Goal: Task Accomplishment & Management: Manage account settings

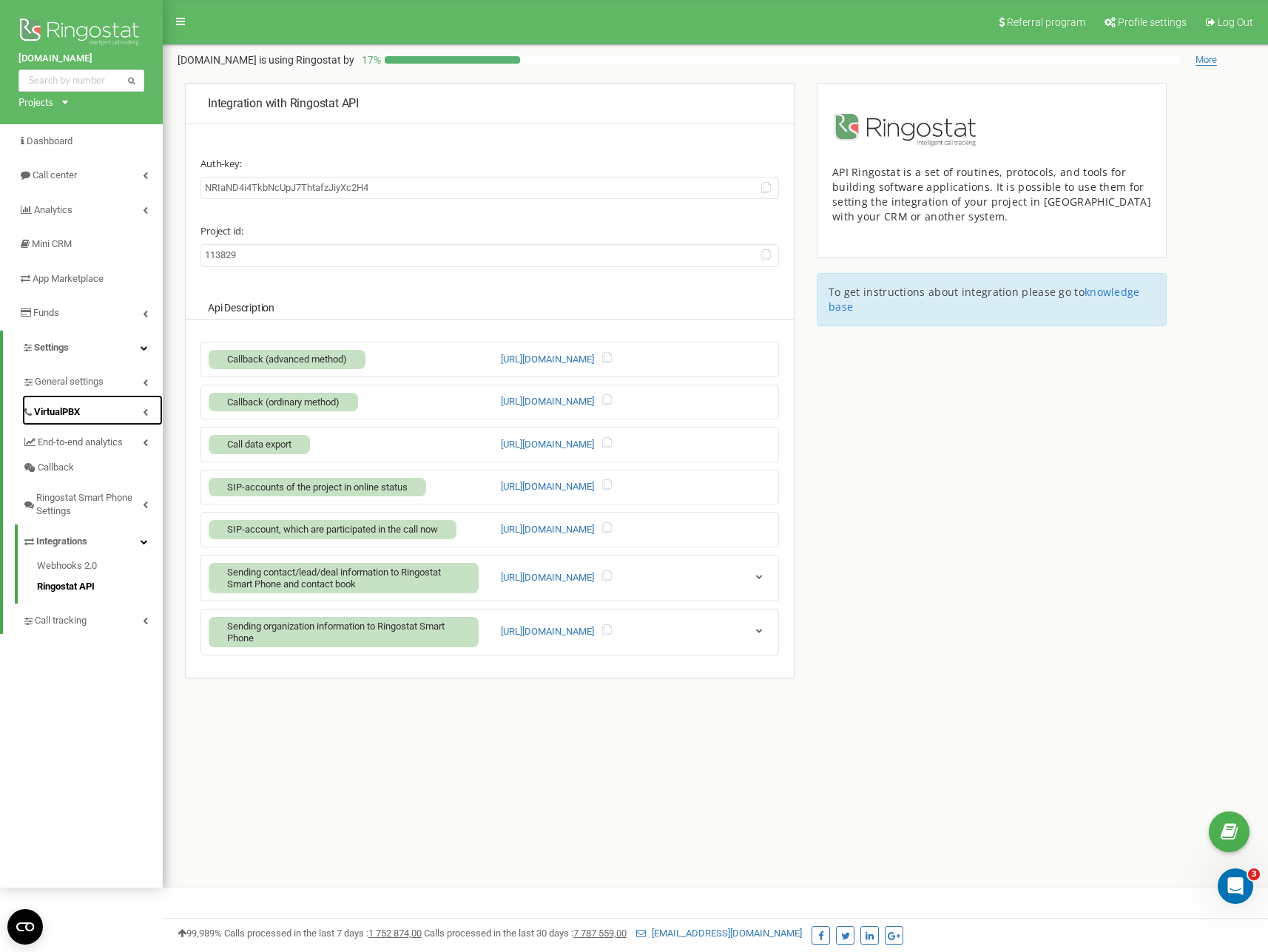
click at [72, 412] on span "VirtualPBX" at bounding box center [57, 412] width 46 height 14
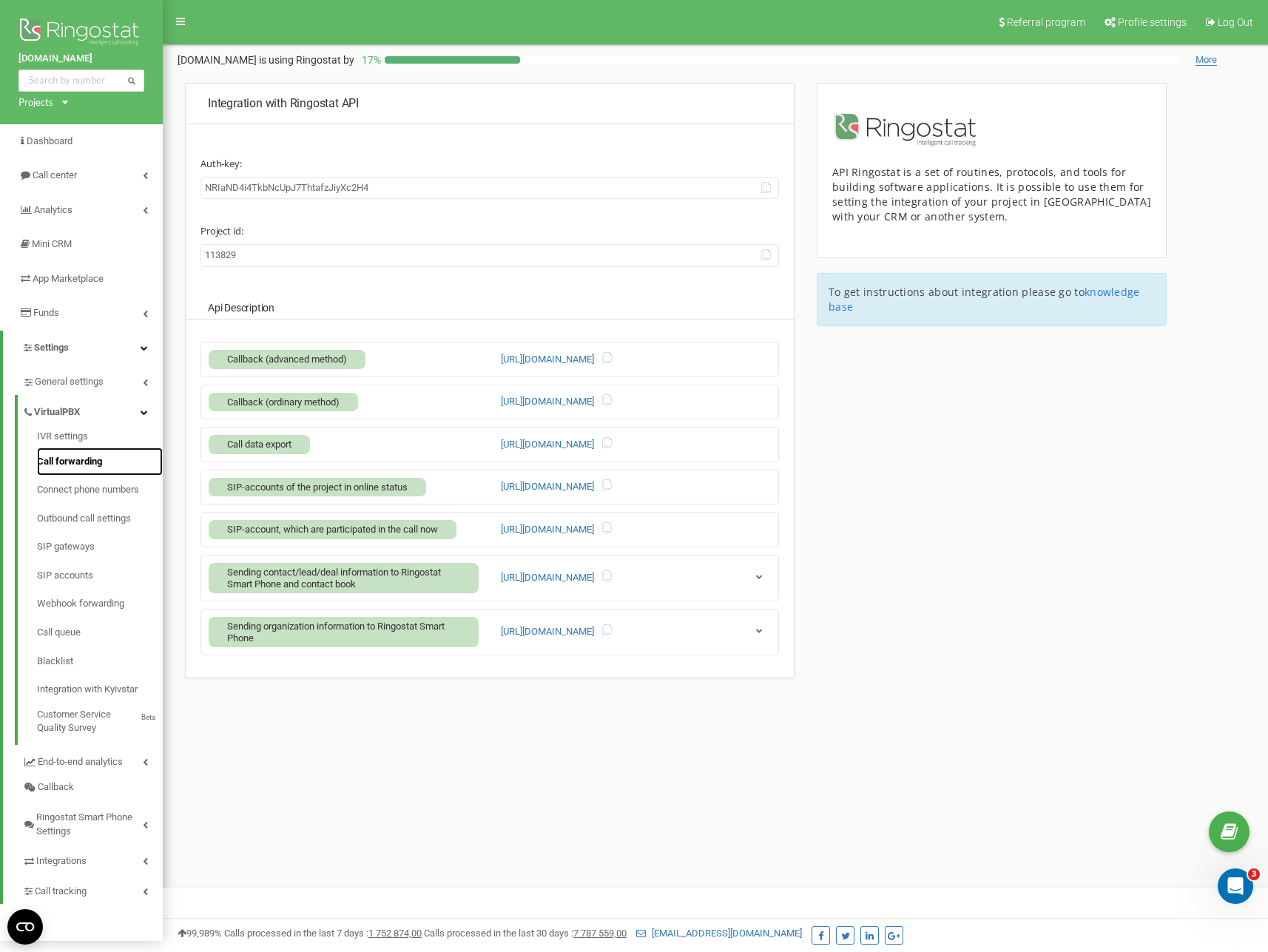
click at [72, 464] on link "Call forwarding" at bounding box center [100, 462] width 126 height 29
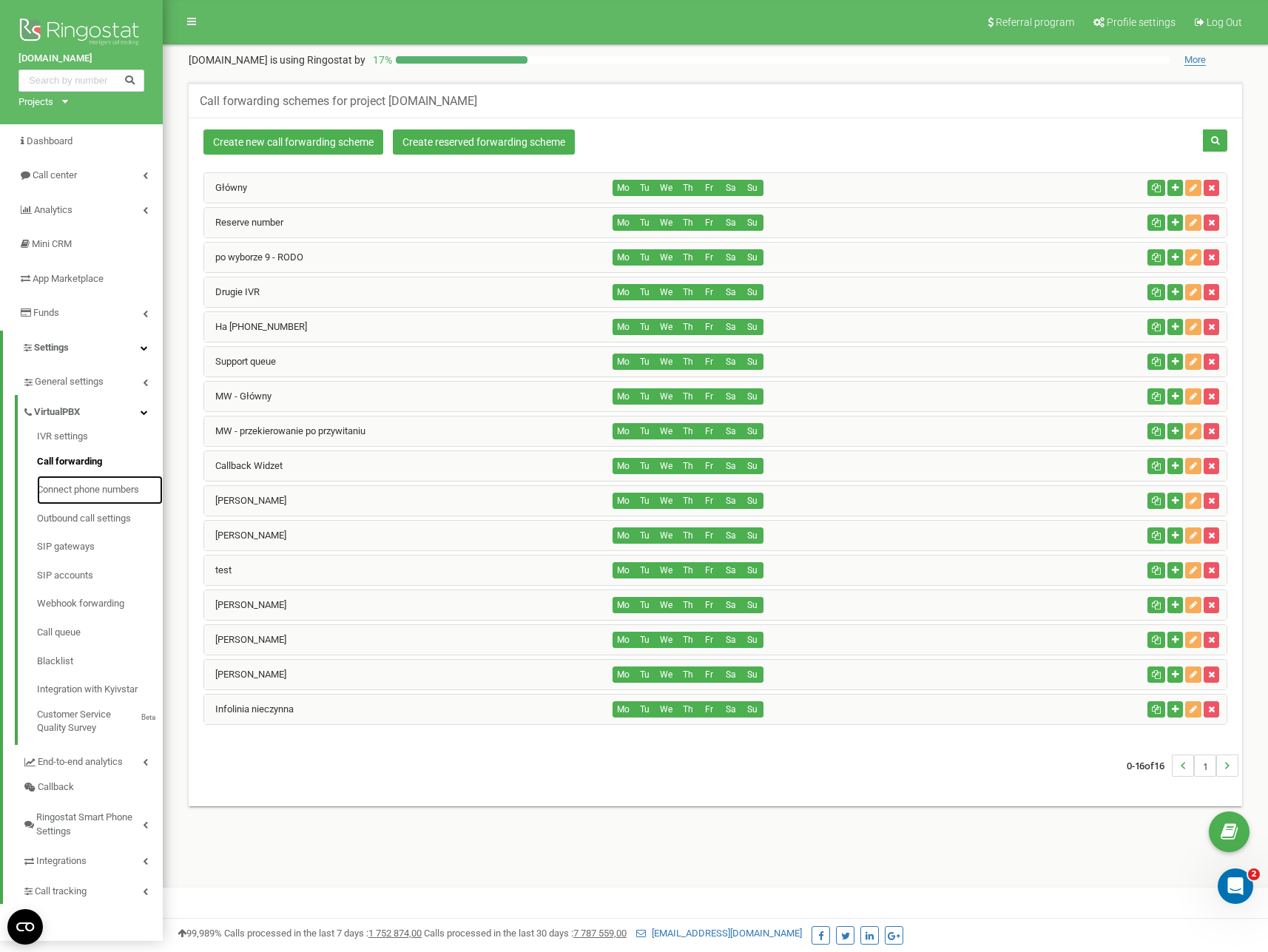
click at [80, 490] on link "Connect phone numbers" at bounding box center [100, 489] width 126 height 29
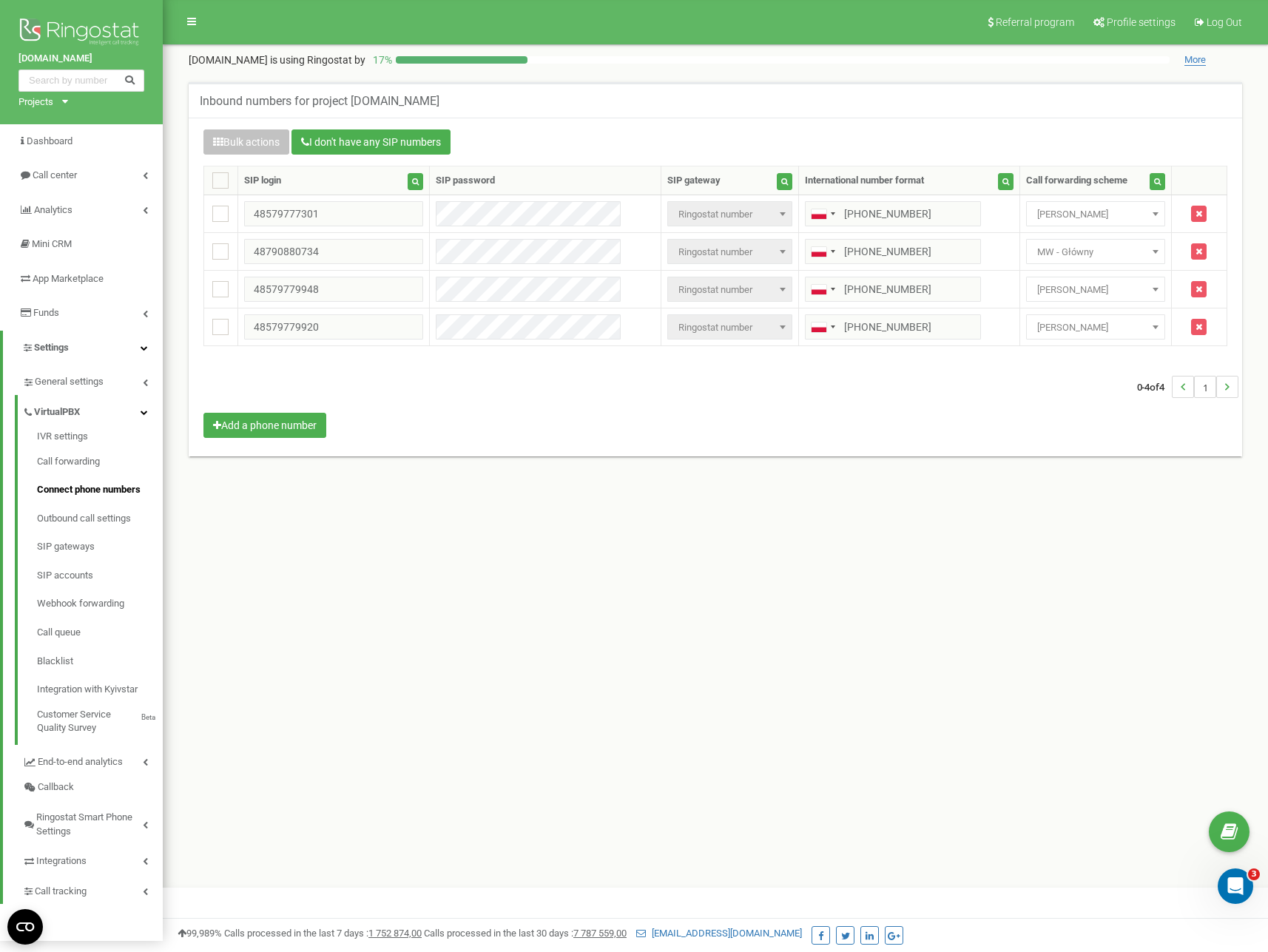
click at [711, 631] on div "Referral program Profile settings Log Out motowarsztat.pl is using Ringostat by…" at bounding box center [715, 444] width 1105 height 887
click at [1117, 217] on span "[PERSON_NAME]" at bounding box center [1096, 214] width 129 height 20
type input "inf"
select select "262032"
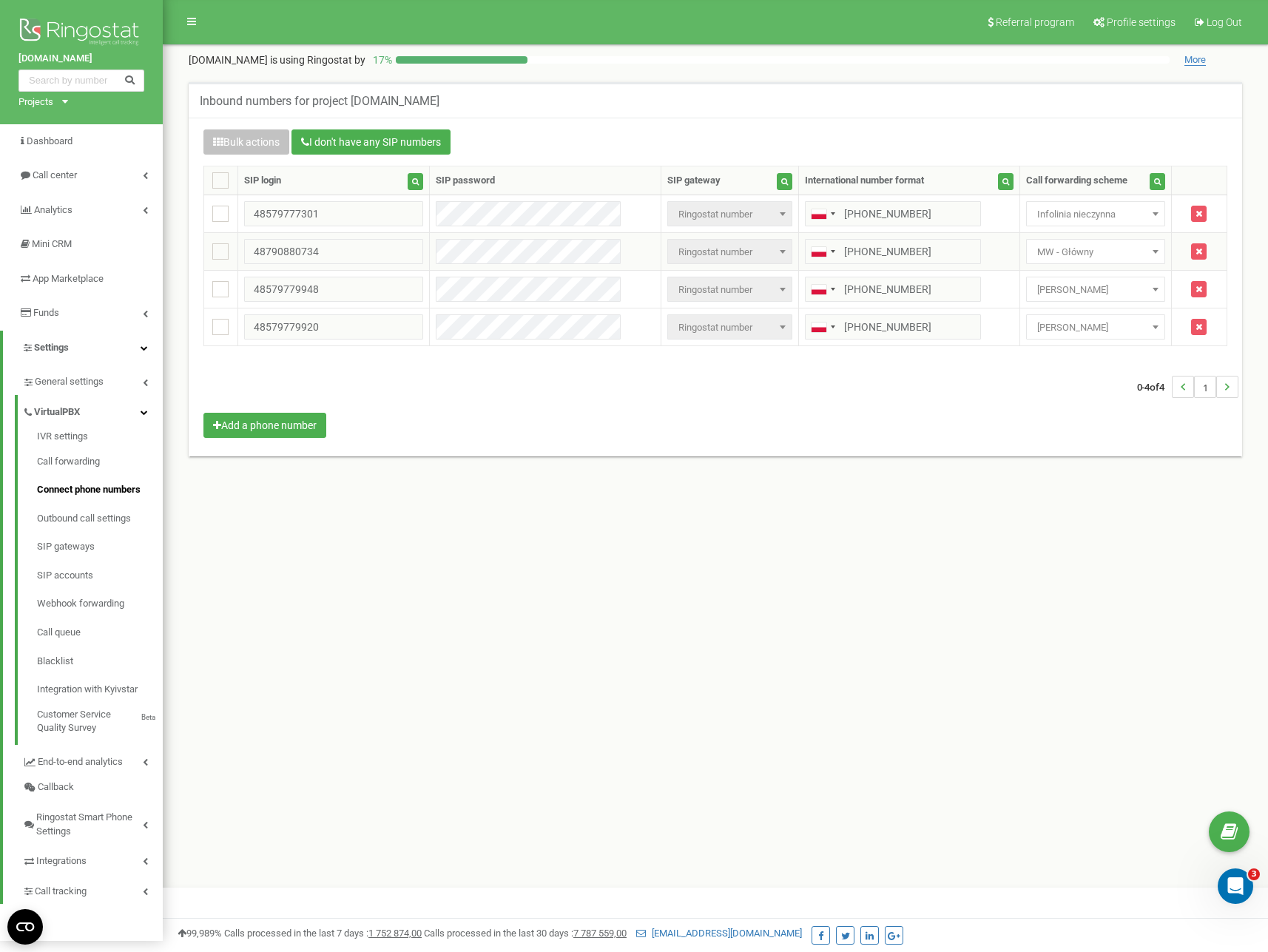
click at [1083, 254] on span "MW - Główny" at bounding box center [1096, 252] width 129 height 20
type input "inf"
select select "262032"
click at [98, 466] on link "Call forwarding" at bounding box center [100, 462] width 126 height 29
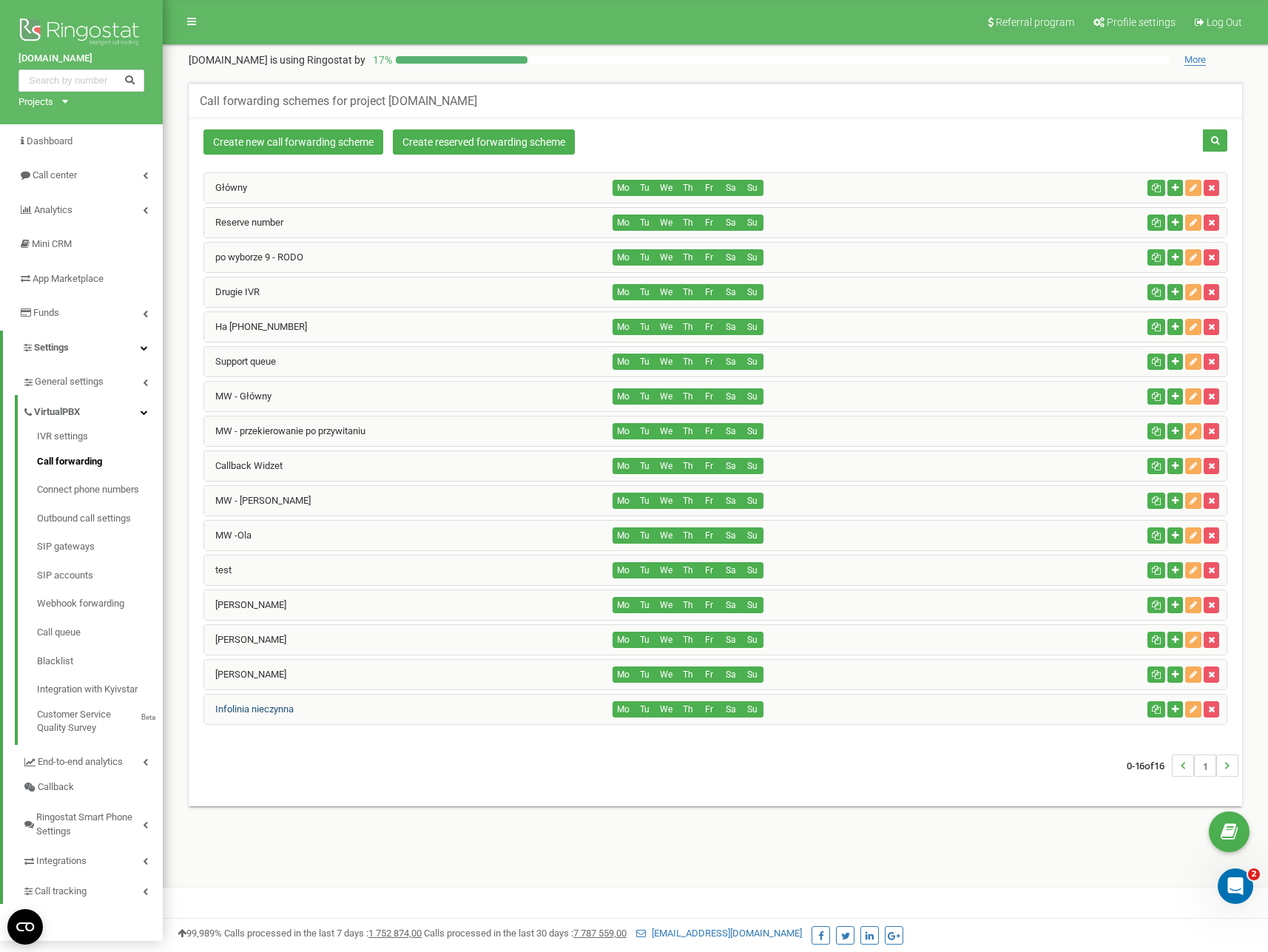
click at [263, 708] on link "Infolinia nieczynna" at bounding box center [249, 709] width 90 height 11
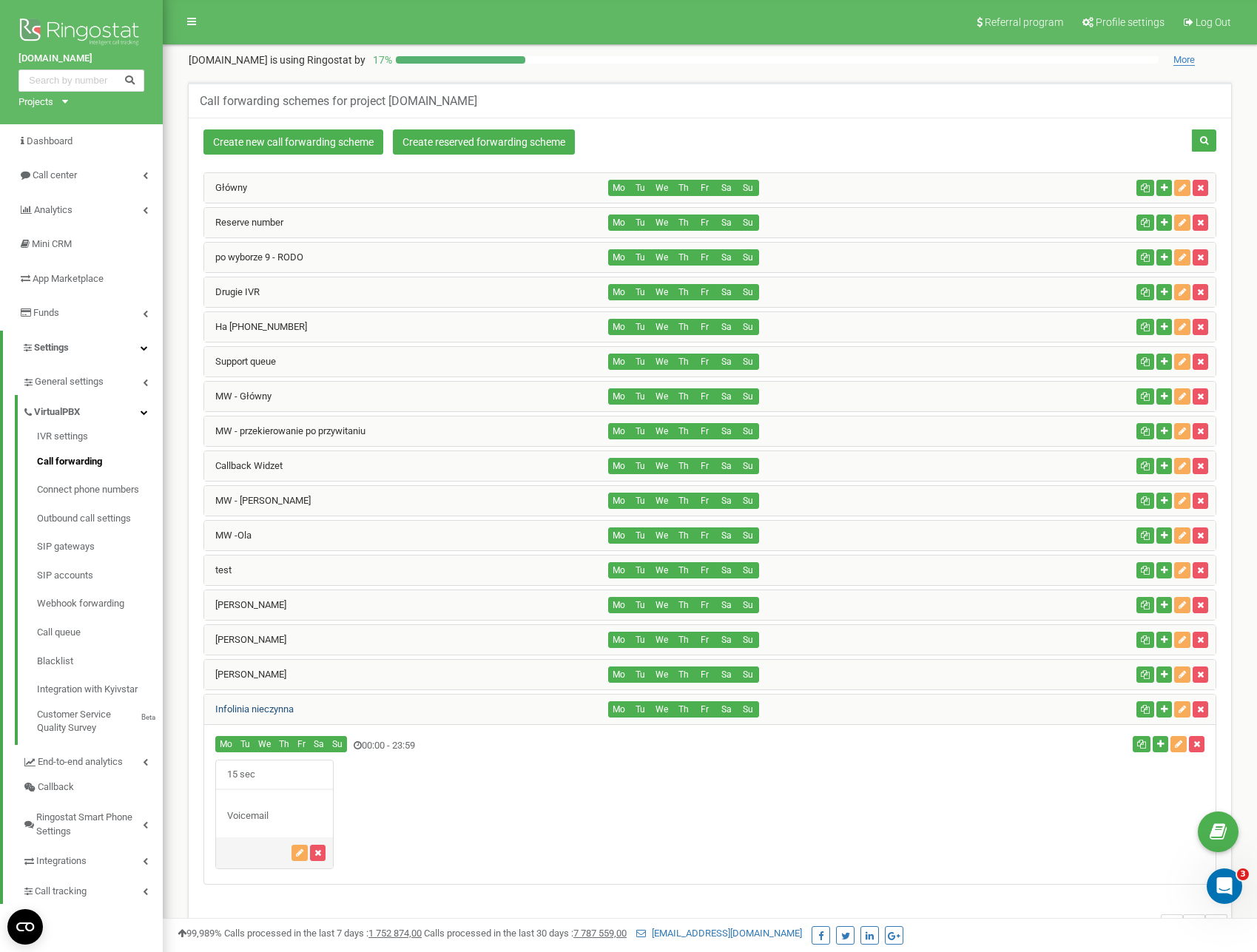
click at [293, 710] on link "Infolinia nieczynna" at bounding box center [249, 709] width 90 height 11
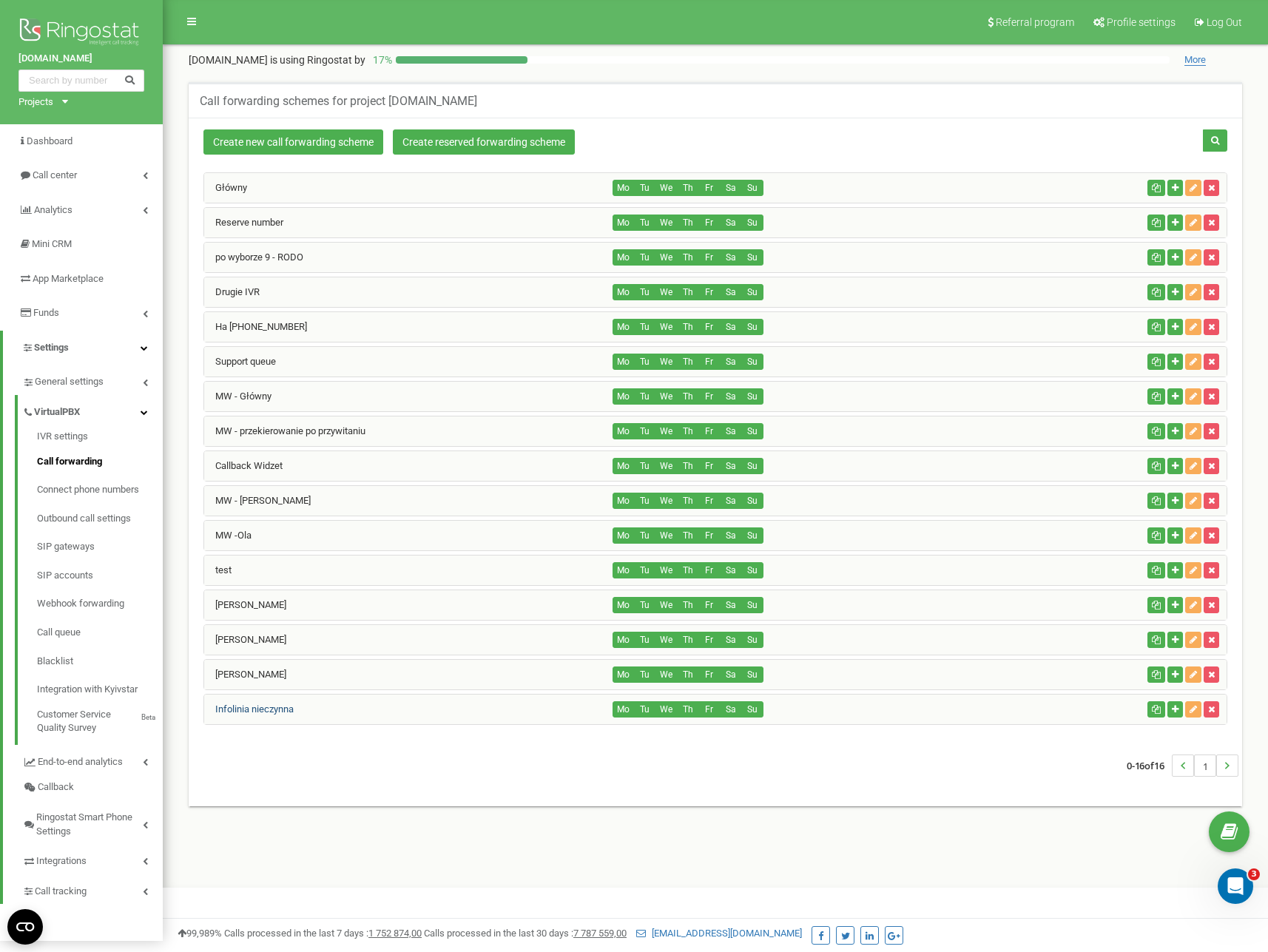
click at [292, 710] on link "Infolinia nieczynna" at bounding box center [249, 709] width 90 height 11
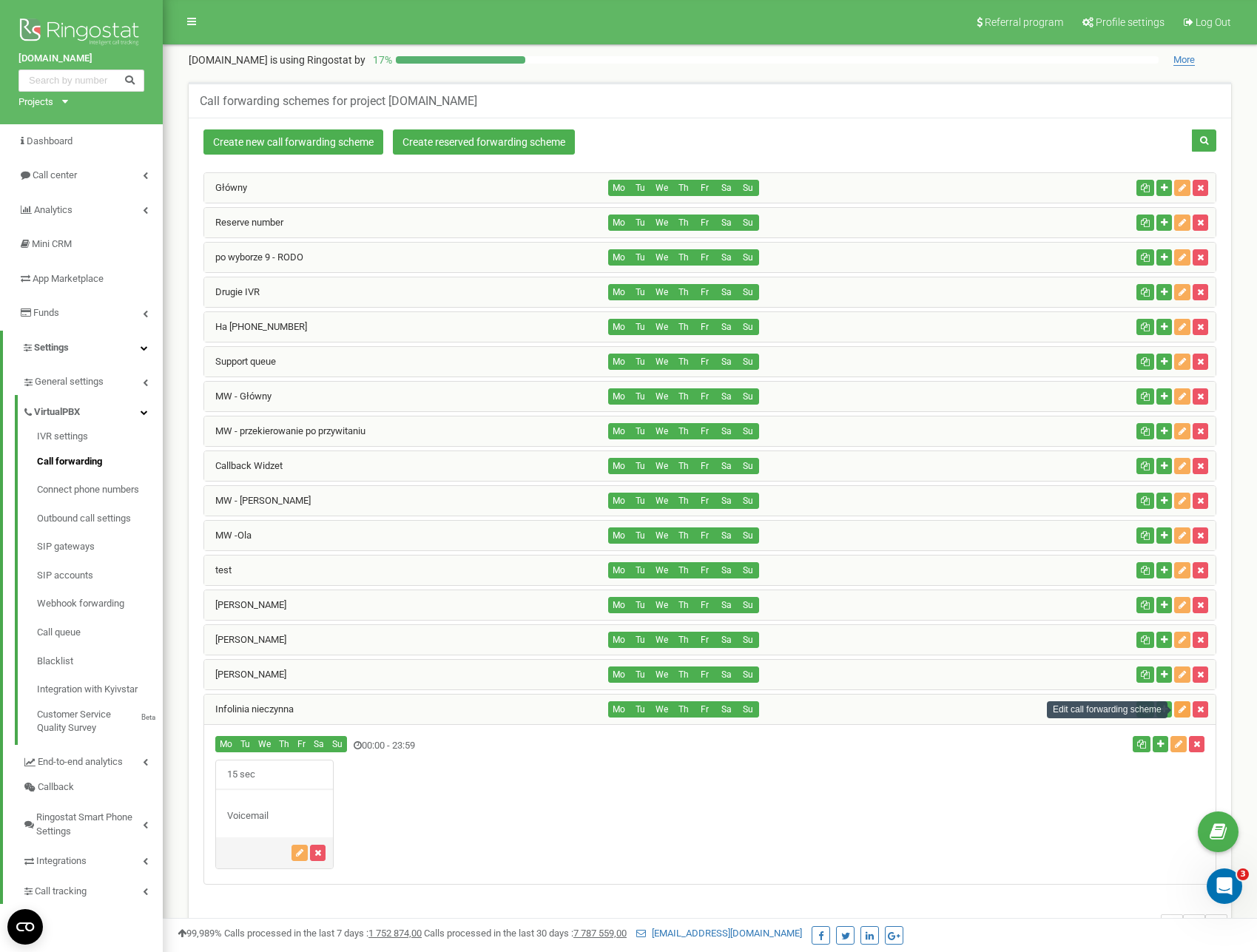
click at [1183, 710] on icon "button" at bounding box center [1182, 709] width 7 height 9
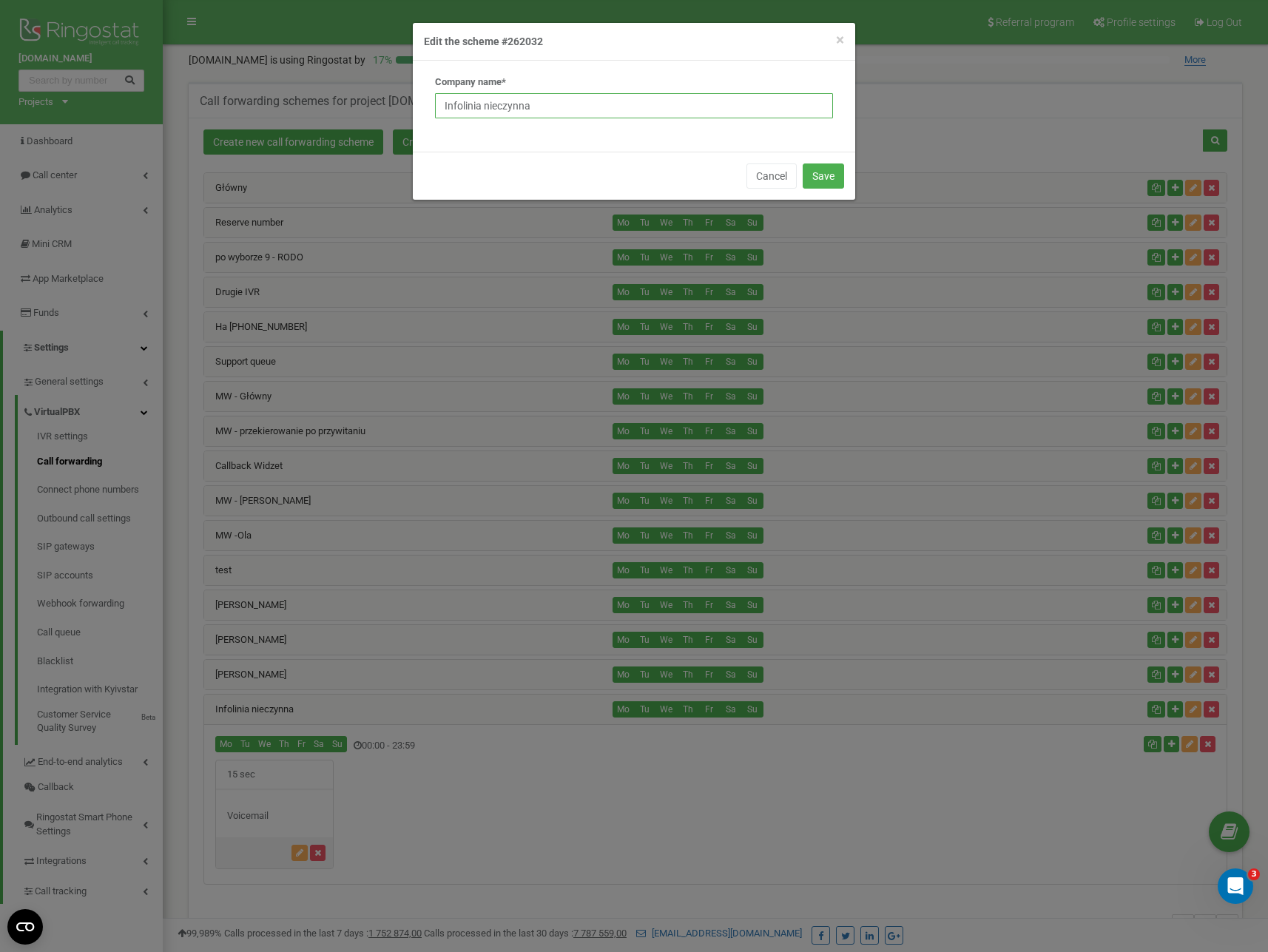
click at [553, 108] on input "Infolinia nieczynna" at bounding box center [633, 105] width 398 height 25
type input "Infolinia nieczynna"
click at [760, 172] on button "Cancel" at bounding box center [772, 176] width 51 height 25
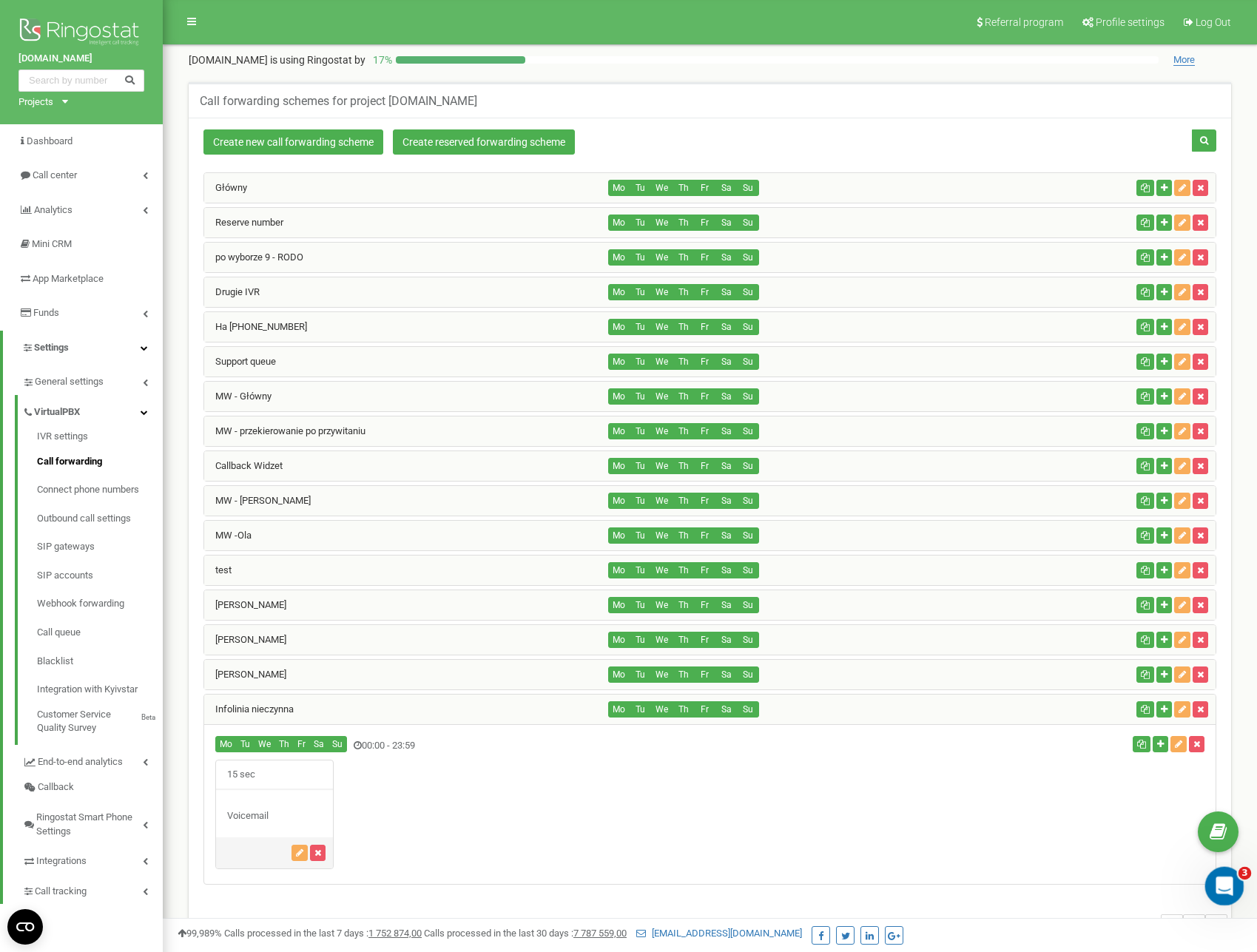
click at [1223, 895] on icon "Otwórz komunikator Intercom" at bounding box center [1223, 884] width 25 height 25
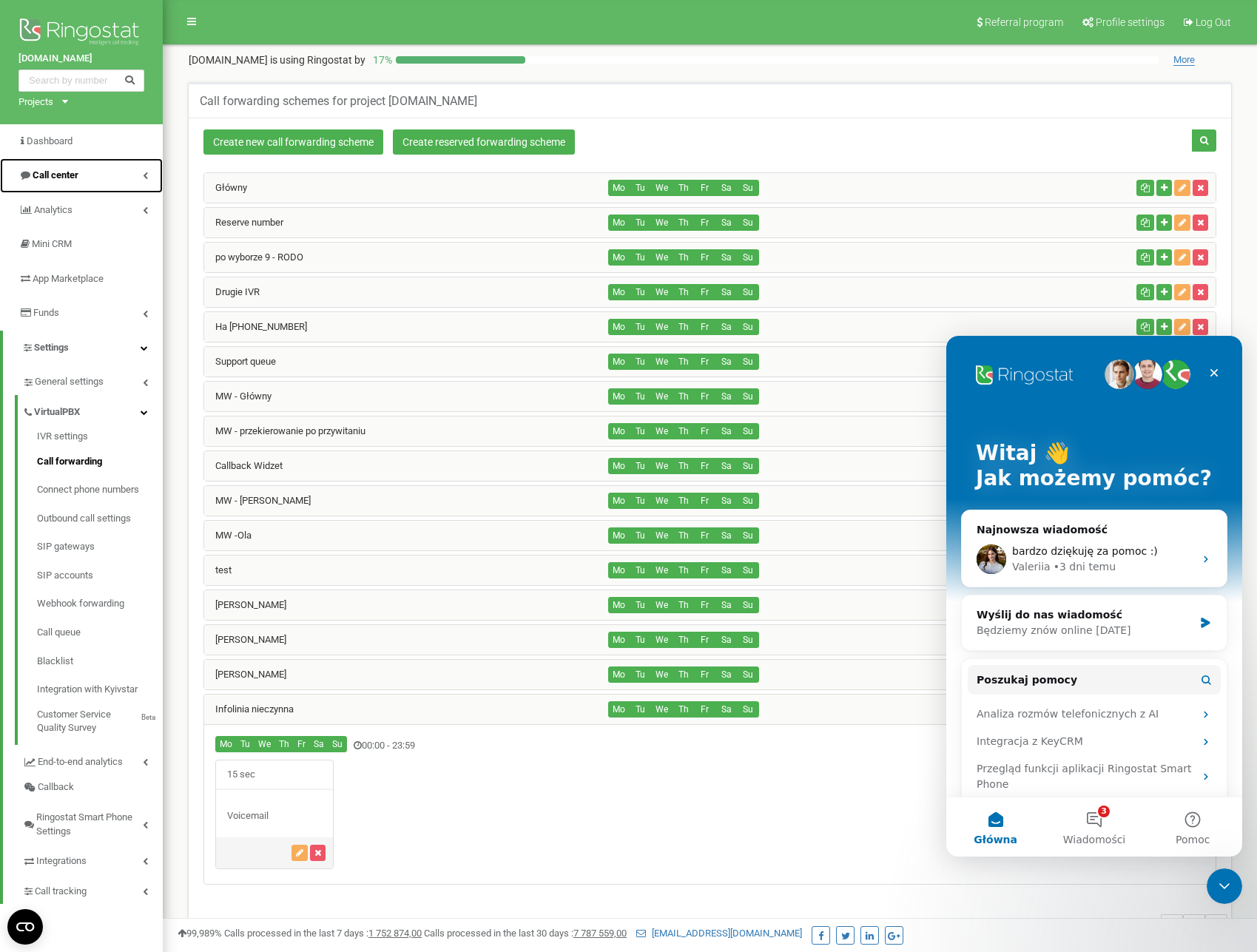
click at [95, 172] on link "Call center" at bounding box center [81, 176] width 163 height 35
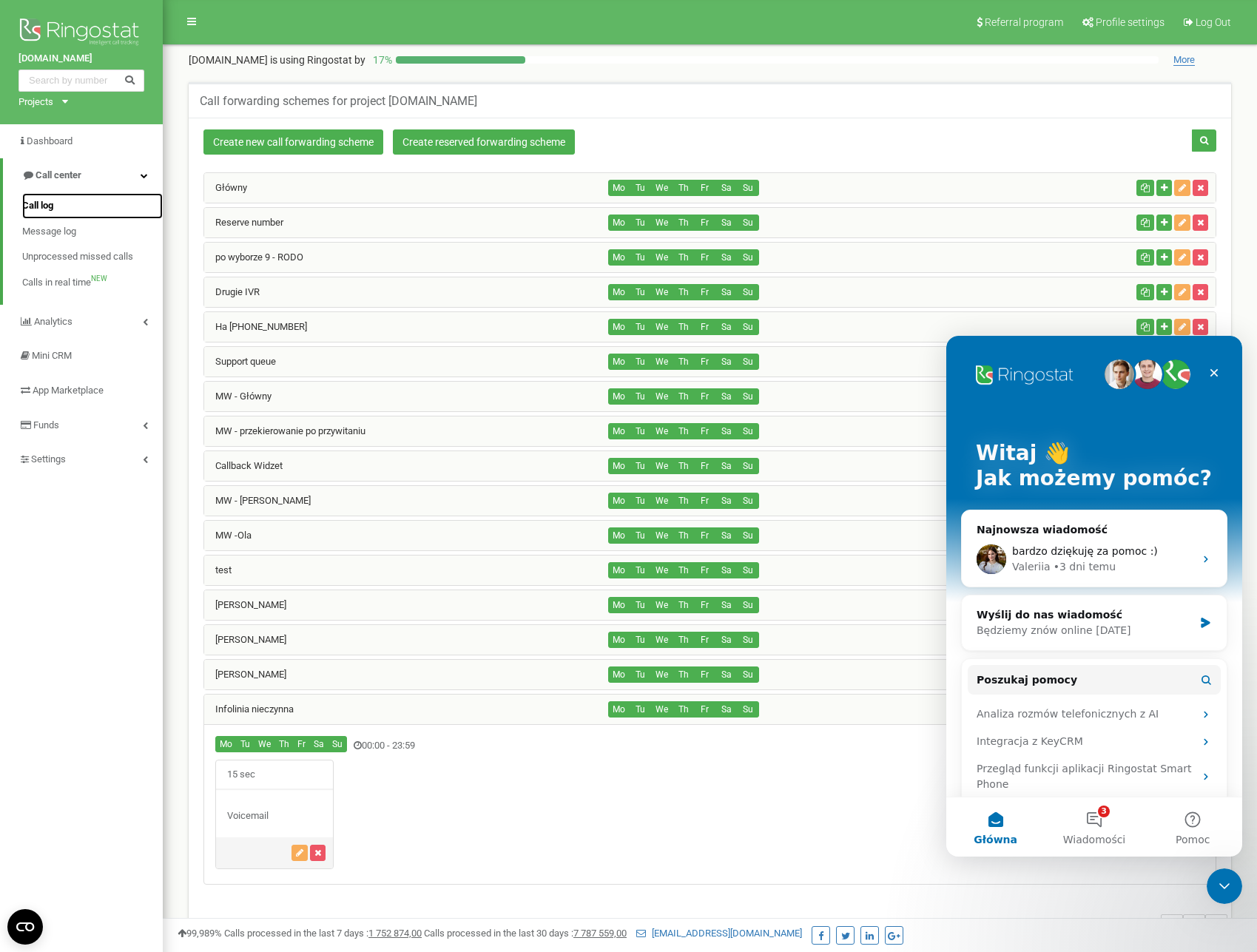
click at [55, 205] on link "Call log" at bounding box center [92, 206] width 141 height 26
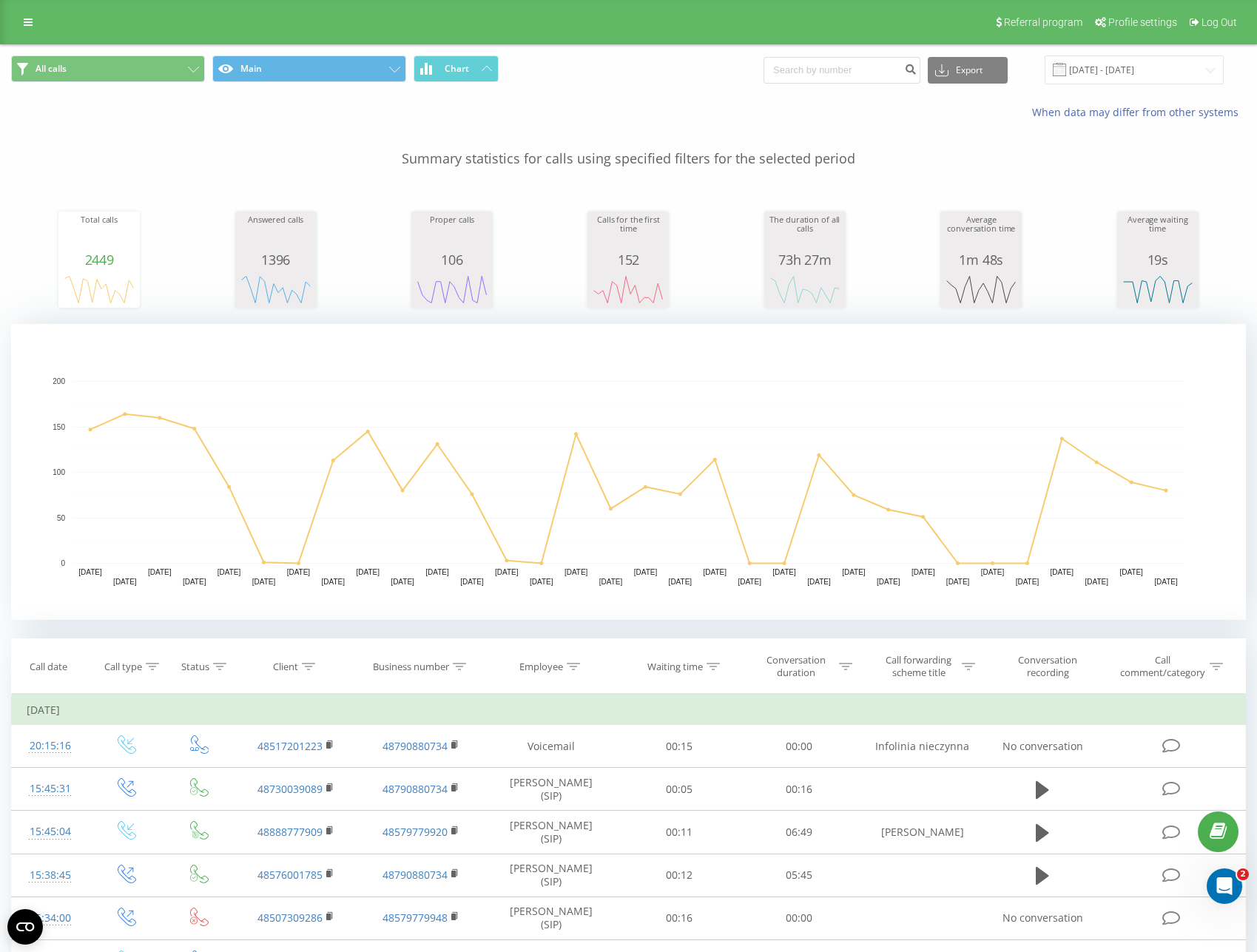
click at [205, 243] on div "Total calls 2449 date totalCalls [DATE] [PHONE_NUMBER][DATE] [PHONE_NUMBER][DAT…" at bounding box center [628, 246] width 1235 height 127
drag, startPoint x: 416, startPoint y: 159, endPoint x: 848, endPoint y: 160, distance: 432.0
click at [848, 160] on p "Summary statistics for calls using specified filters for the selected period" at bounding box center [628, 145] width 1235 height 49
